Goal: Information Seeking & Learning: Check status

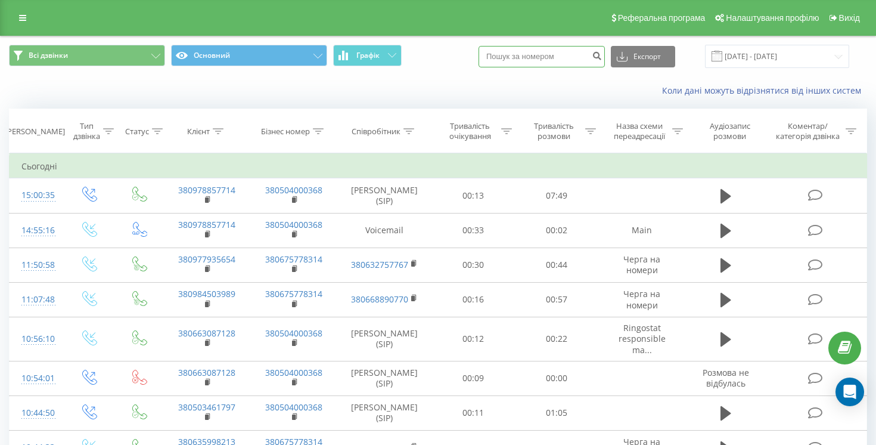
click at [565, 58] on input at bounding box center [542, 56] width 126 height 21
paste input "+380 96 614 64 73"
type input "+380 96 614 64 73"
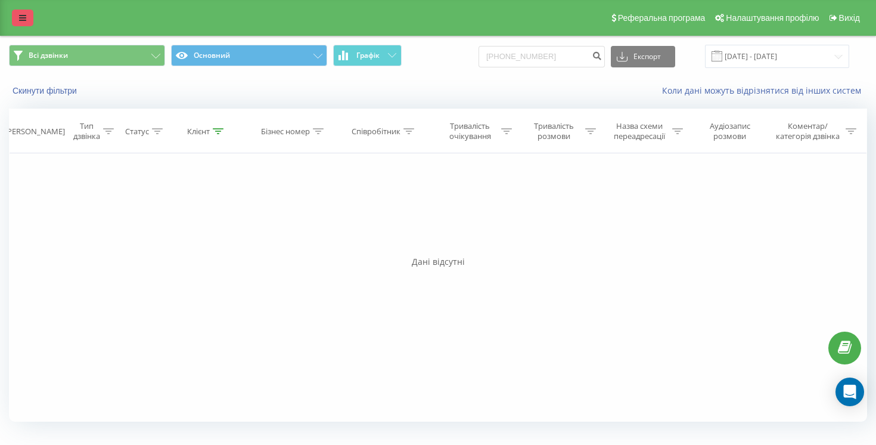
click at [20, 17] on icon at bounding box center [22, 18] width 7 height 8
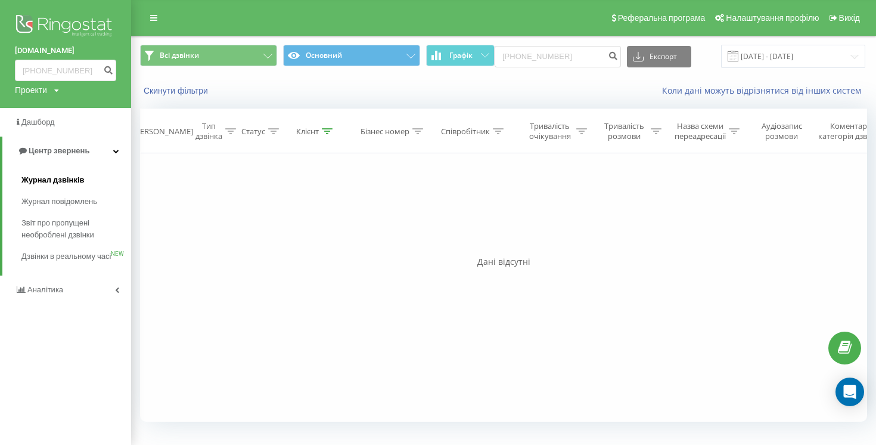
click at [47, 181] on span "Журнал дзвінків" at bounding box center [52, 180] width 63 height 12
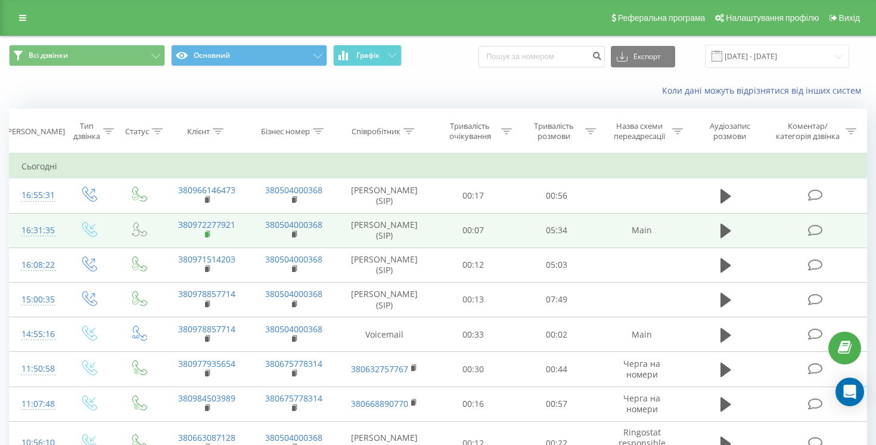
click at [208, 235] on rect at bounding box center [207, 234] width 4 height 5
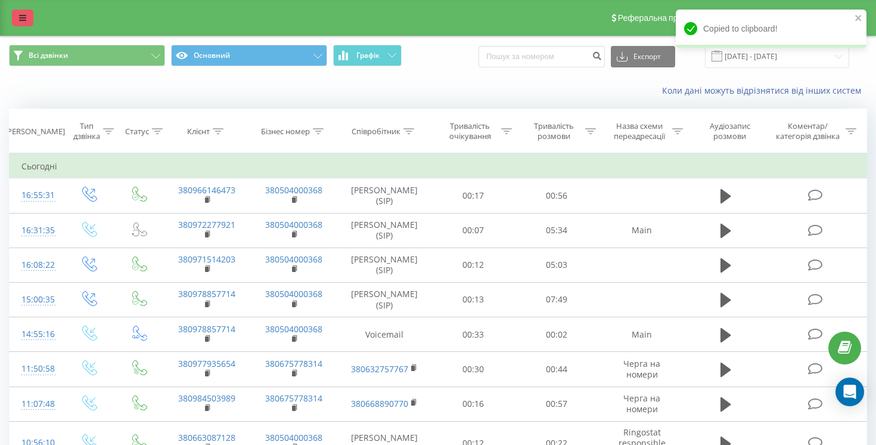
click at [21, 19] on icon at bounding box center [22, 18] width 7 height 8
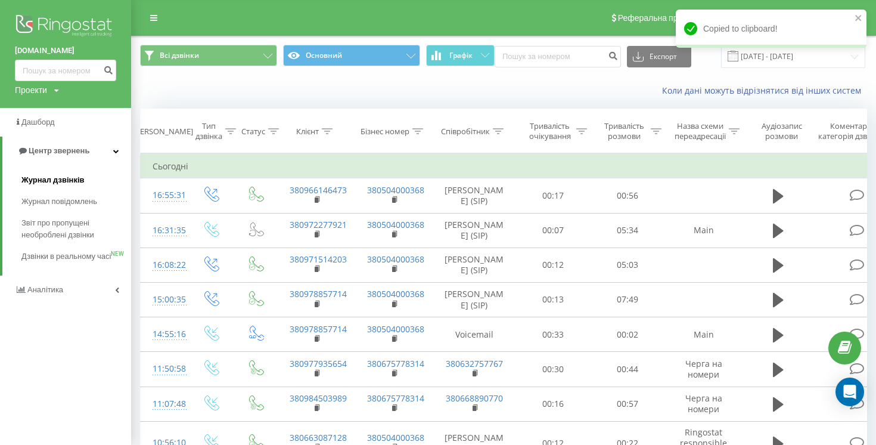
click at [60, 181] on span "Журнал дзвінків" at bounding box center [52, 180] width 63 height 12
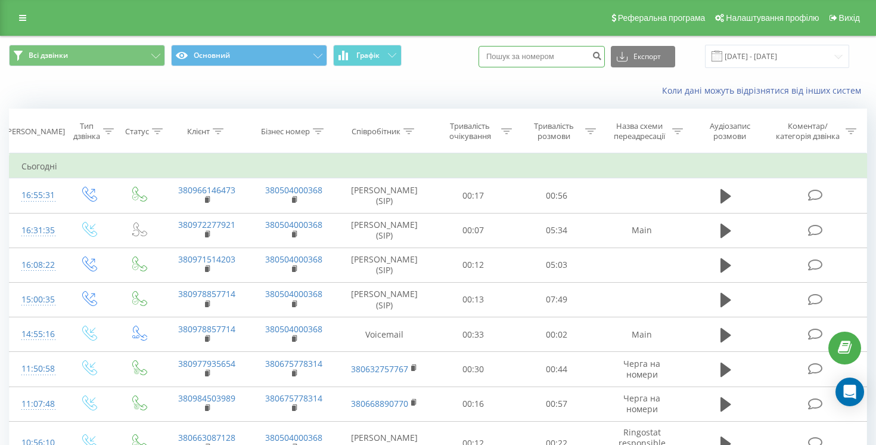
click at [529, 57] on input at bounding box center [542, 56] width 126 height 21
paste input "+380661751871"
click at [522, 57] on input "+380661751871" at bounding box center [542, 56] width 126 height 21
click at [583, 52] on input "380661751871" at bounding box center [542, 56] width 126 height 21
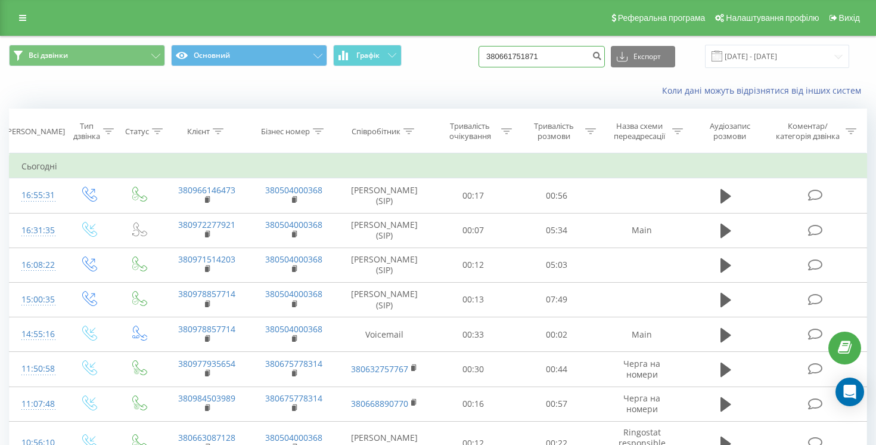
type input "380661751871"
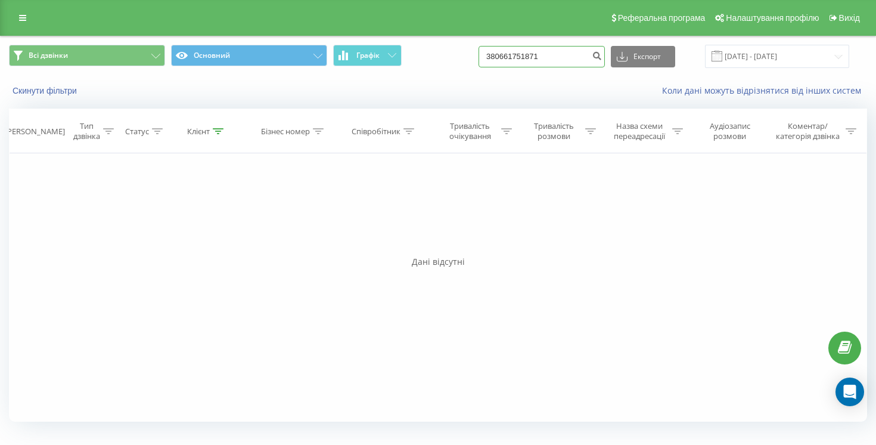
click at [578, 57] on input "380661751871" at bounding box center [542, 56] width 126 height 21
paste input "[PHONE_NUMBER]"
type input "[PHONE_NUMBER]"
